Goal: Navigation & Orientation: Find specific page/section

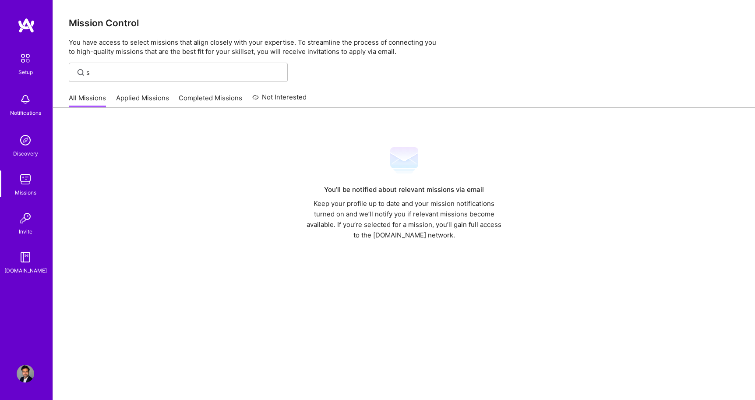
scroll to position [28, 0]
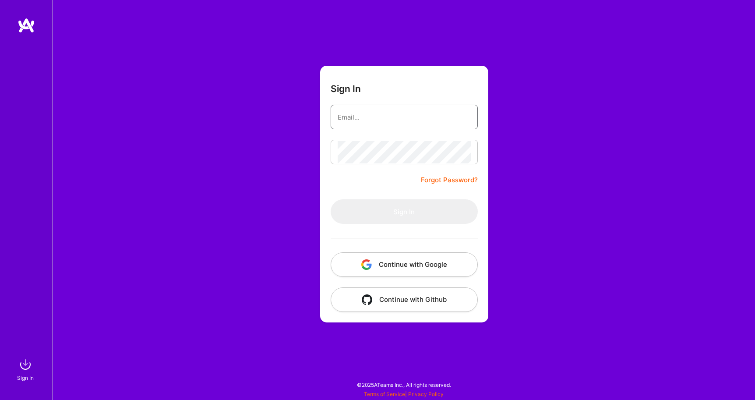
type input "adilmubeenwork@gmail.com"
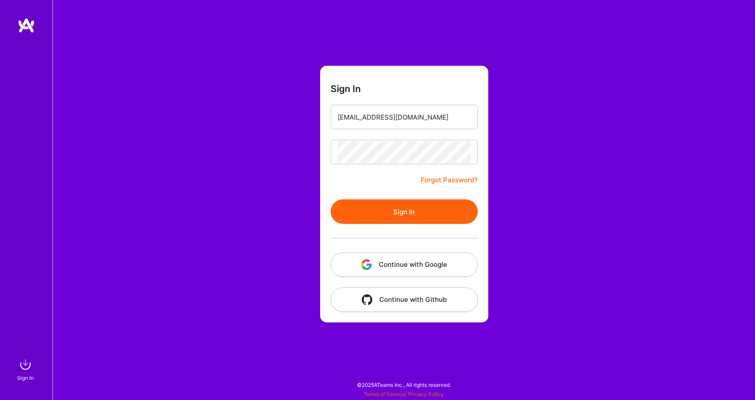
click at [387, 214] on button "Sign In" at bounding box center [403, 211] width 147 height 25
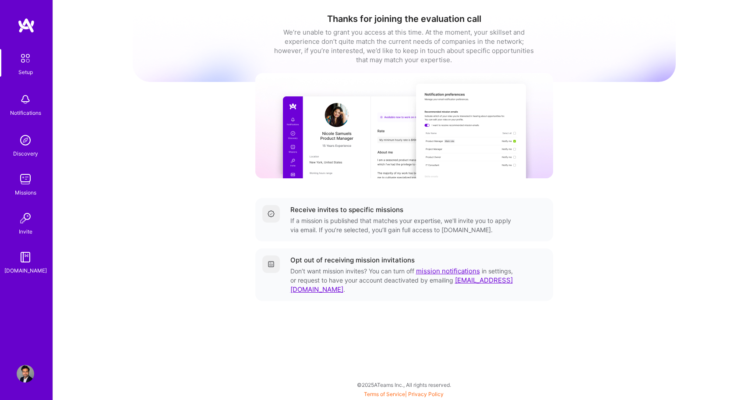
click at [28, 180] on img at bounding box center [26, 179] width 18 height 18
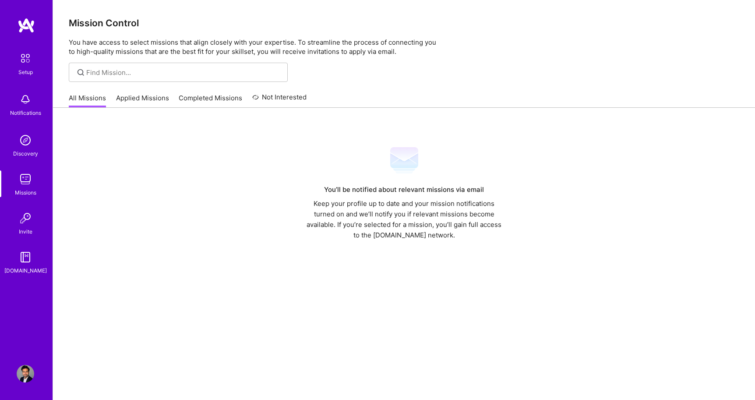
click at [131, 96] on link "Applied Missions" at bounding box center [142, 100] width 53 height 14
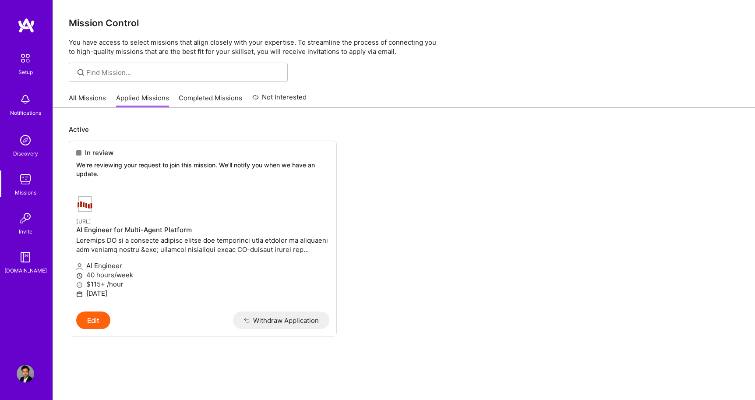
click at [192, 99] on link "Completed Missions" at bounding box center [210, 100] width 63 height 14
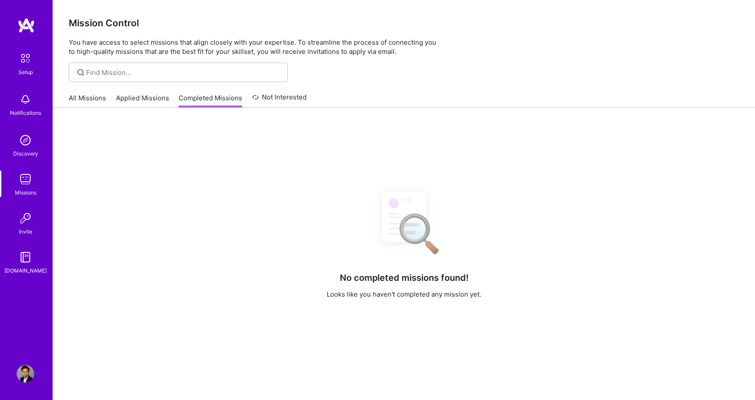
click at [285, 98] on link "Not Interested" at bounding box center [279, 100] width 55 height 16
click at [91, 98] on link "All Missions" at bounding box center [87, 100] width 37 height 14
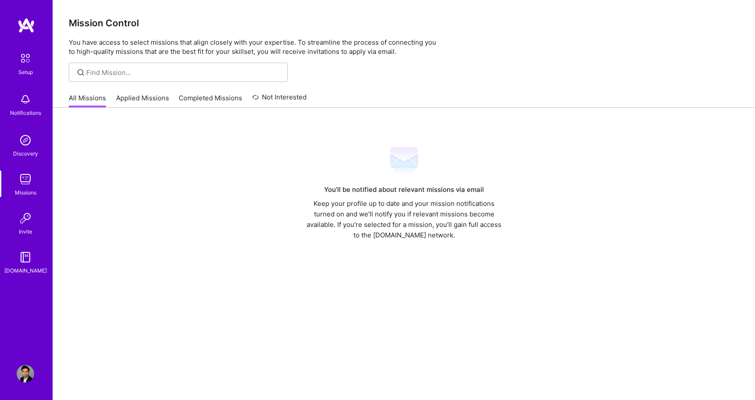
click at [26, 141] on img at bounding box center [26, 140] width 18 height 18
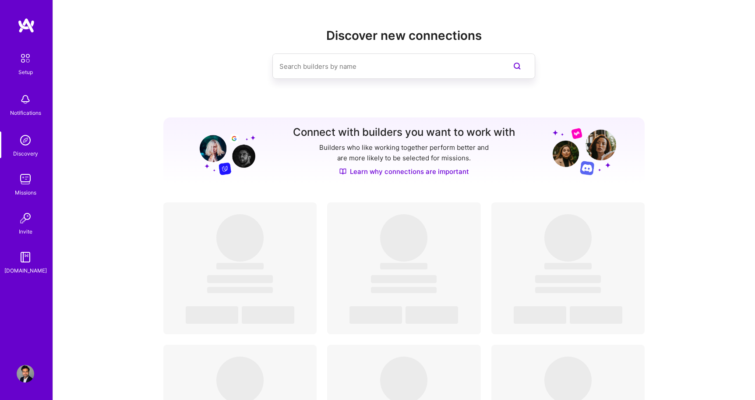
click at [24, 109] on div "Notifications" at bounding box center [25, 112] width 31 height 9
click at [25, 60] on img at bounding box center [25, 58] width 18 height 18
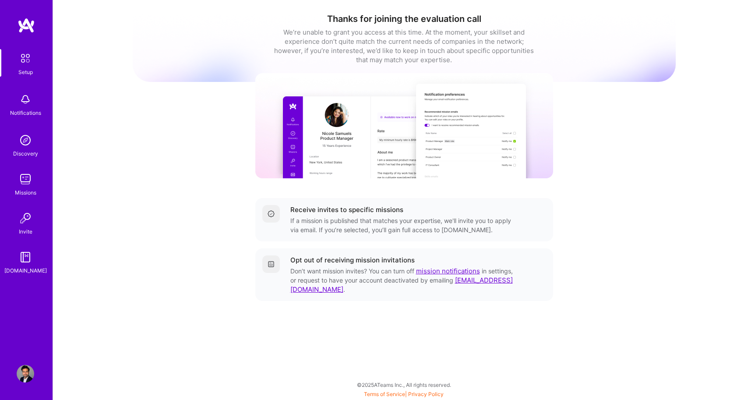
click at [25, 60] on img at bounding box center [25, 58] width 18 height 18
click at [191, 101] on div "Thanks for joining the evaluation call We’re unable to grant you access at this…" at bounding box center [404, 170] width 543 height 326
click at [23, 176] on img at bounding box center [26, 179] width 18 height 18
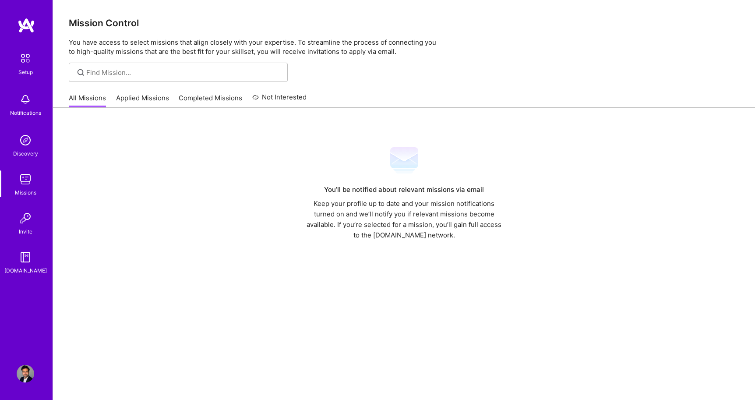
click at [26, 144] on img at bounding box center [26, 140] width 18 height 18
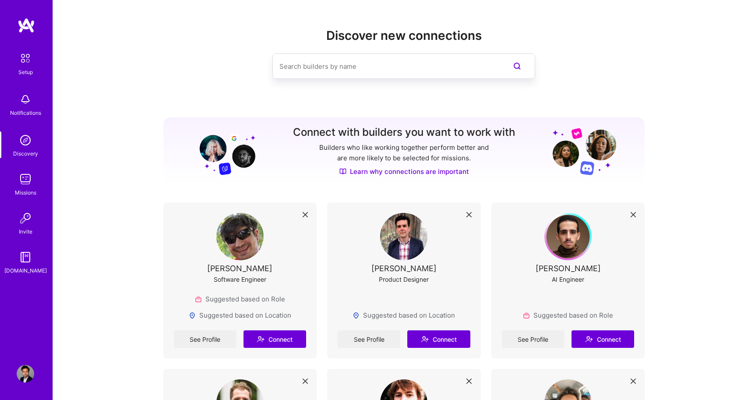
click at [25, 221] on img at bounding box center [26, 218] width 18 height 18
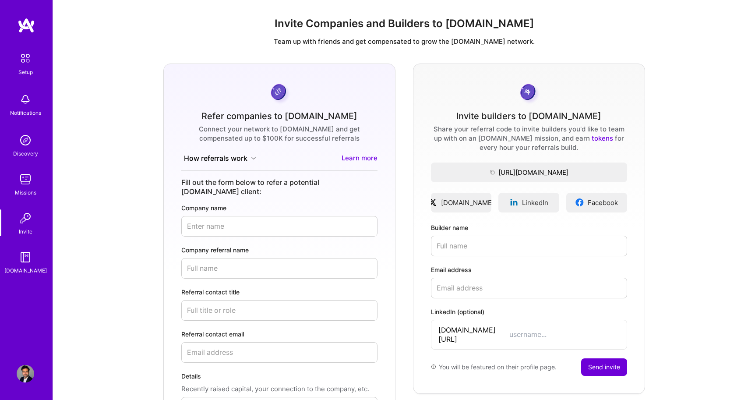
click at [25, 250] on img at bounding box center [26, 257] width 18 height 18
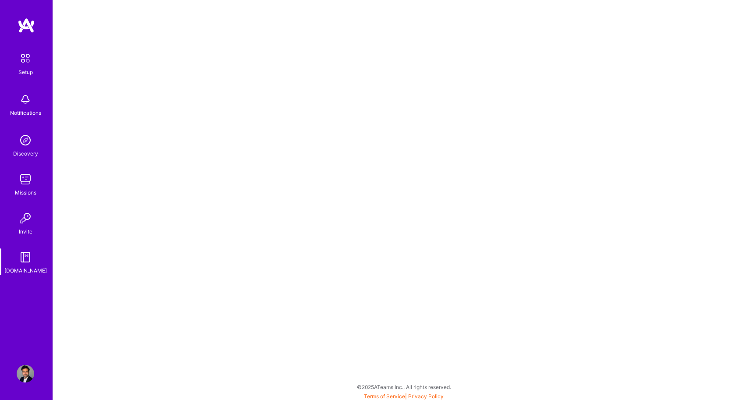
click at [20, 58] on img at bounding box center [25, 58] width 18 height 18
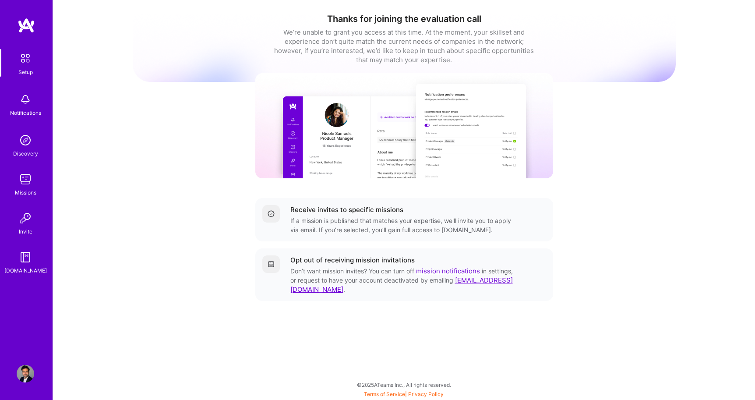
click at [25, 179] on img at bounding box center [26, 179] width 18 height 18
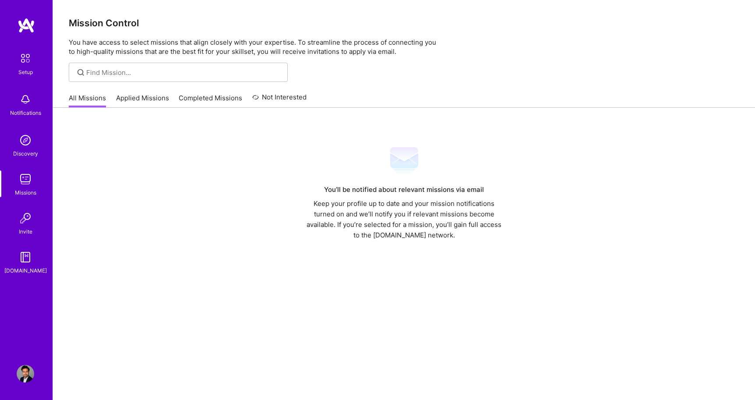
click at [132, 96] on link "Applied Missions" at bounding box center [142, 100] width 53 height 14
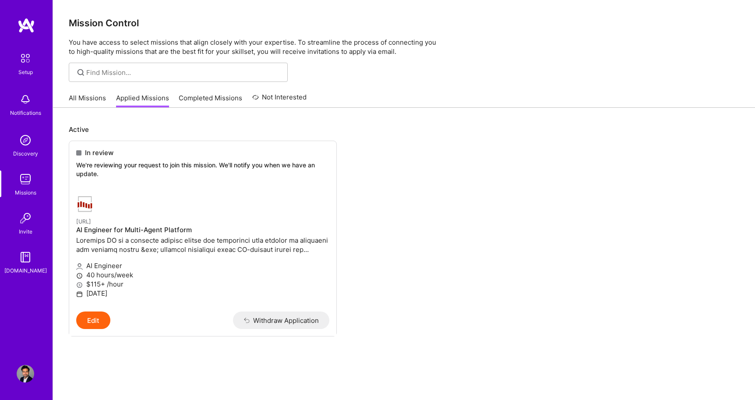
click at [208, 104] on link "Completed Missions" at bounding box center [210, 100] width 63 height 14
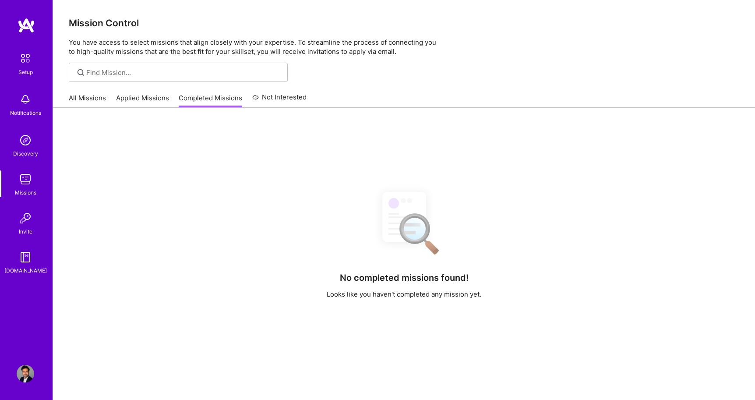
click at [267, 104] on link "Not Interested" at bounding box center [279, 100] width 55 height 16
click at [97, 96] on link "All Missions" at bounding box center [87, 100] width 37 height 14
